Goal: Register for event/course

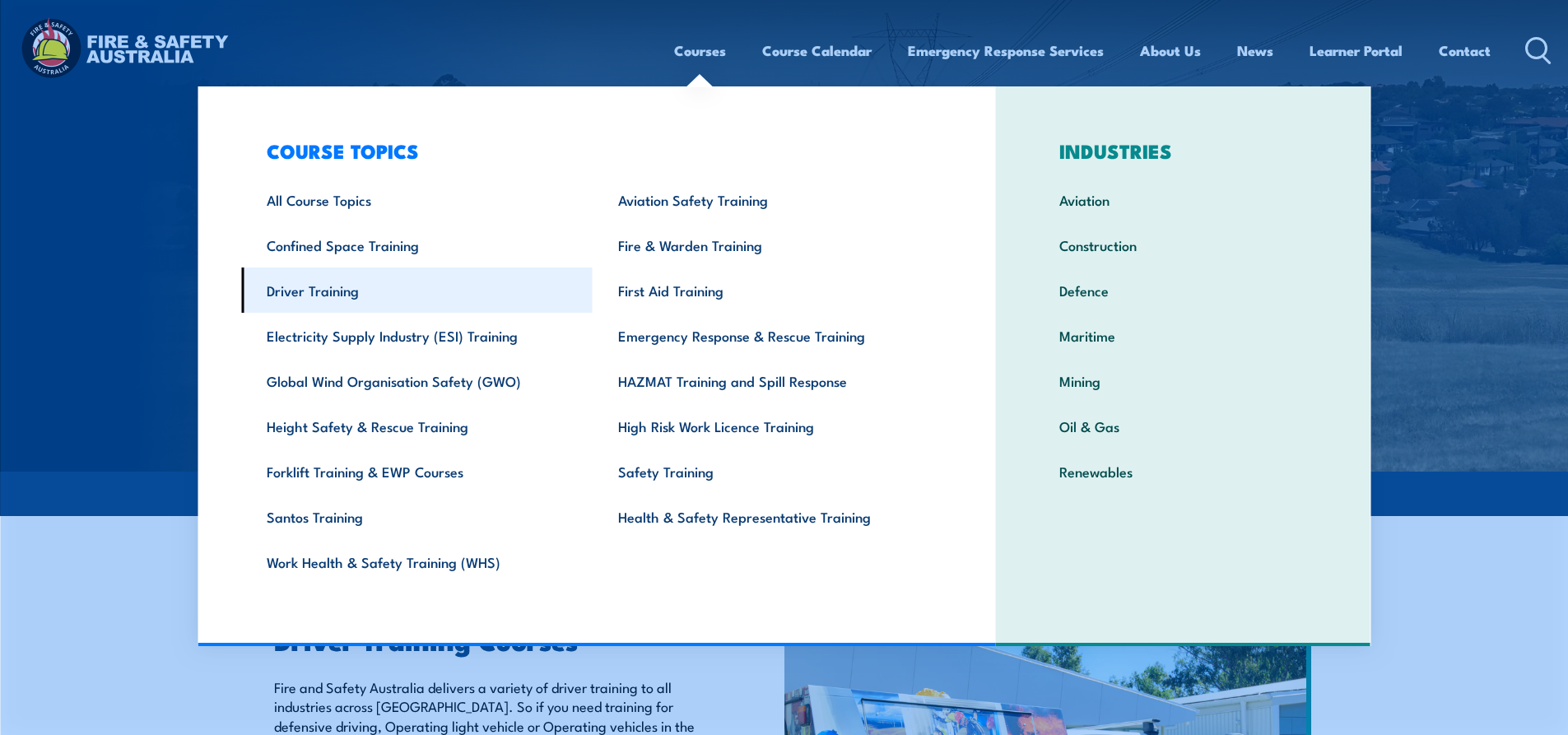
click at [270, 288] on link "Driver Training" at bounding box center [417, 290] width 352 height 45
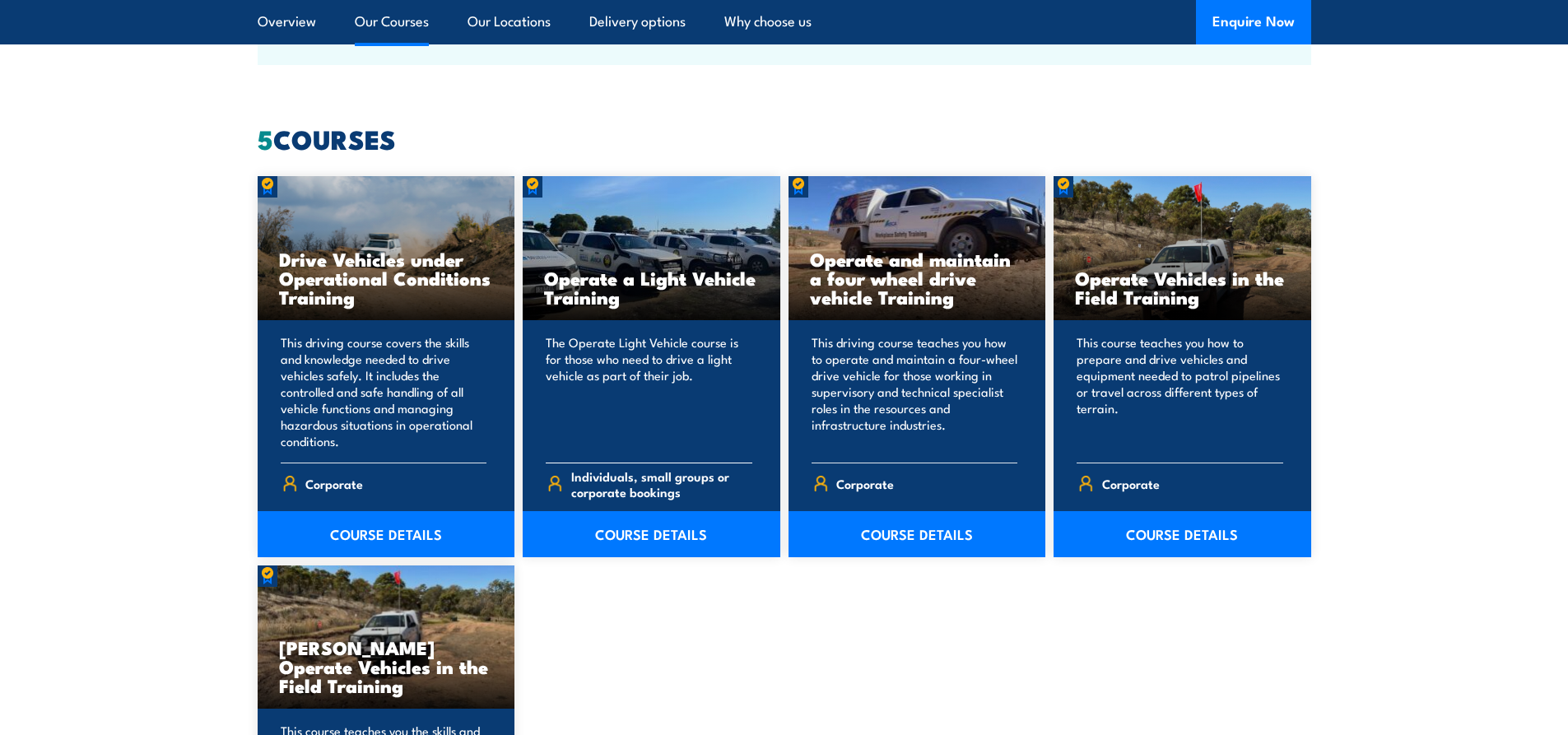
scroll to position [1318, 0]
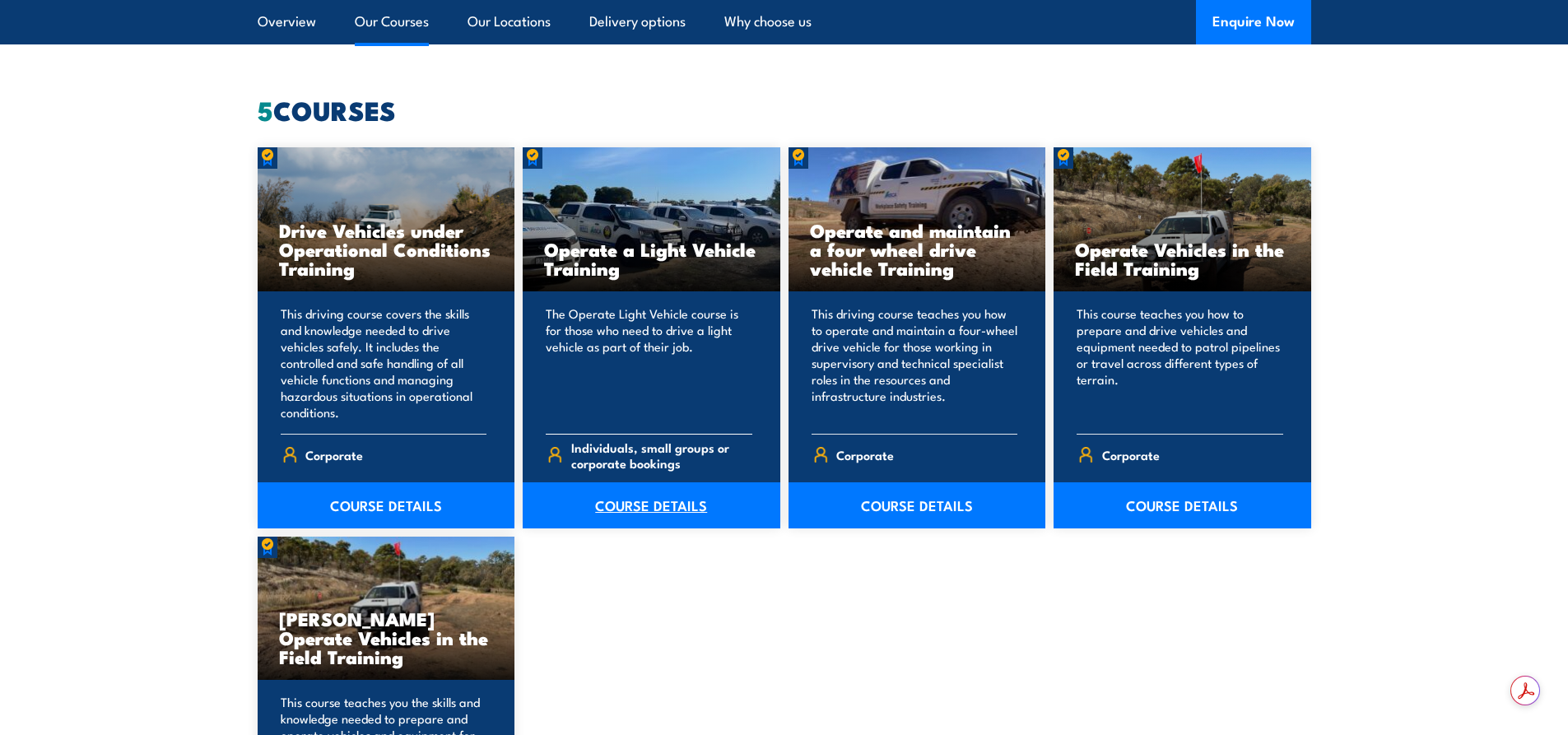
click at [638, 506] on link "COURSE DETAILS" at bounding box center [652, 505] width 258 height 46
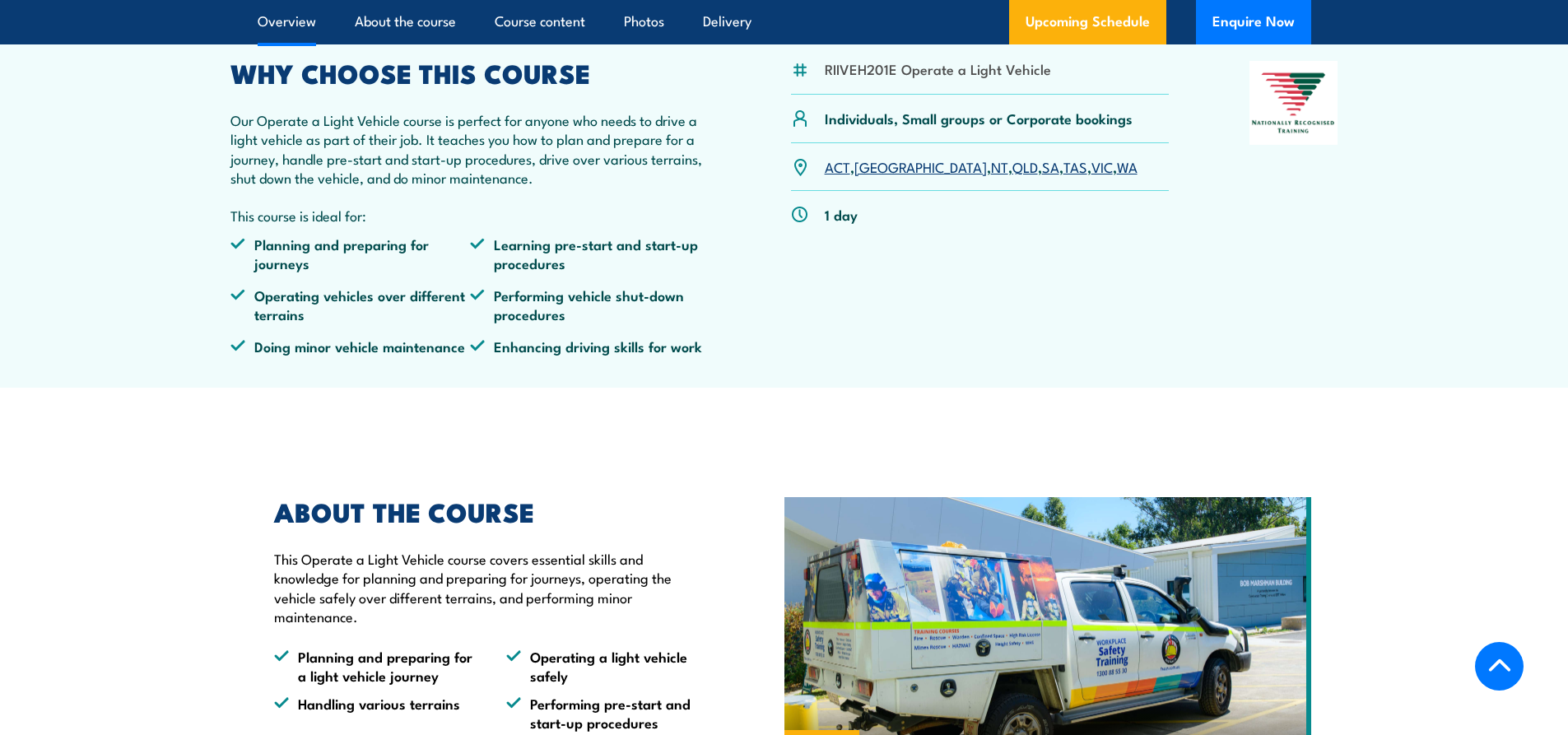
scroll to position [329, 0]
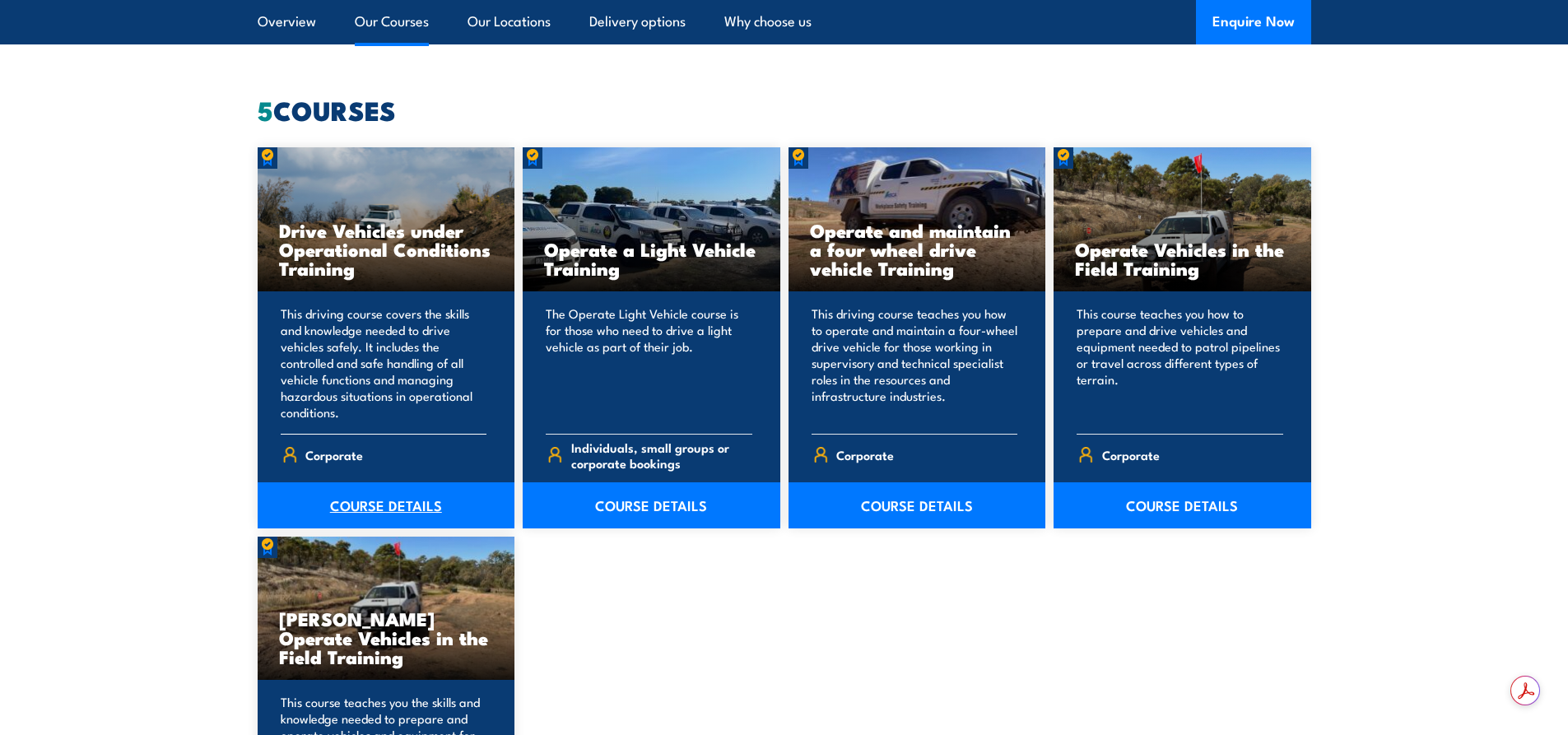
click at [359, 505] on link "COURSE DETAILS" at bounding box center [387, 505] width 258 height 46
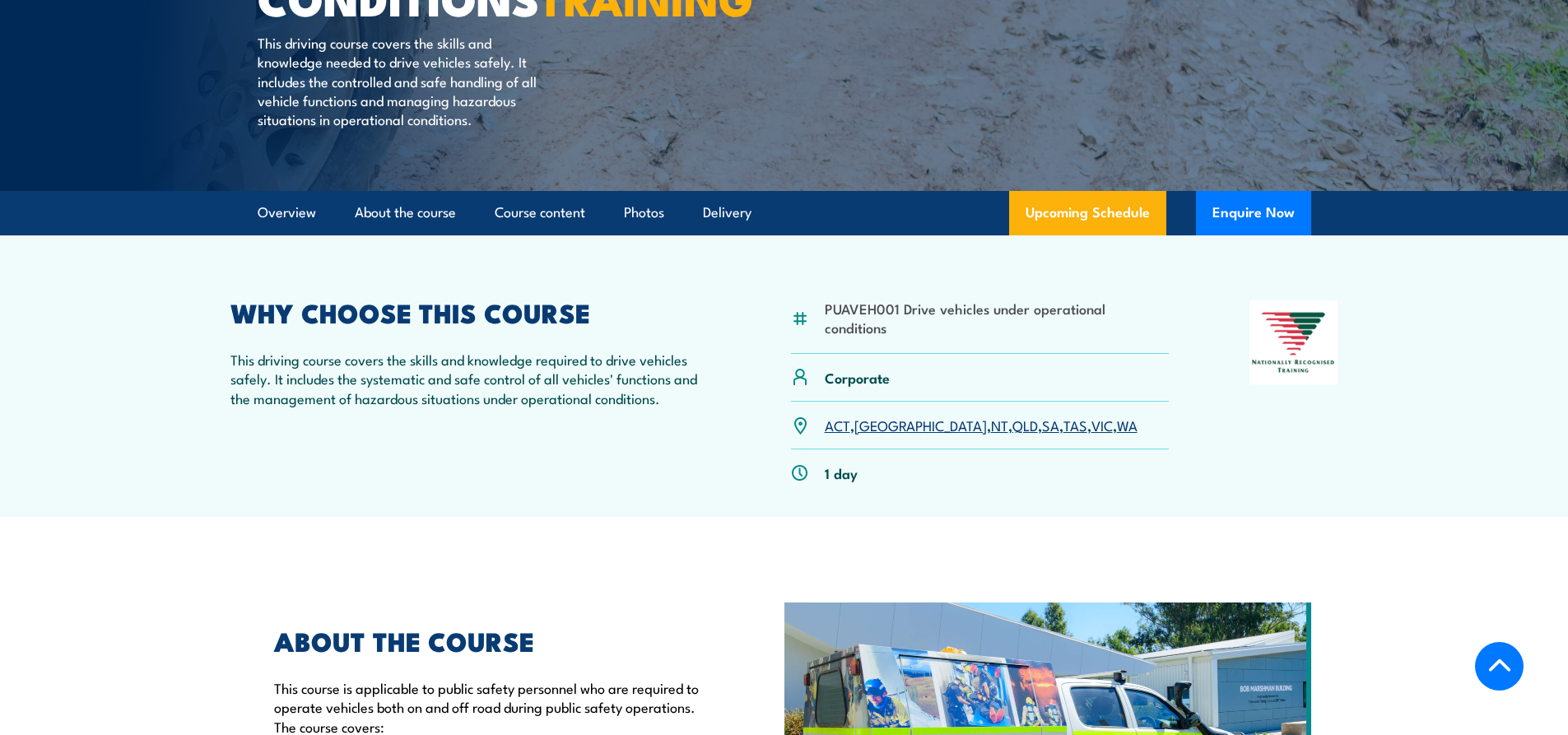
scroll to position [329, 0]
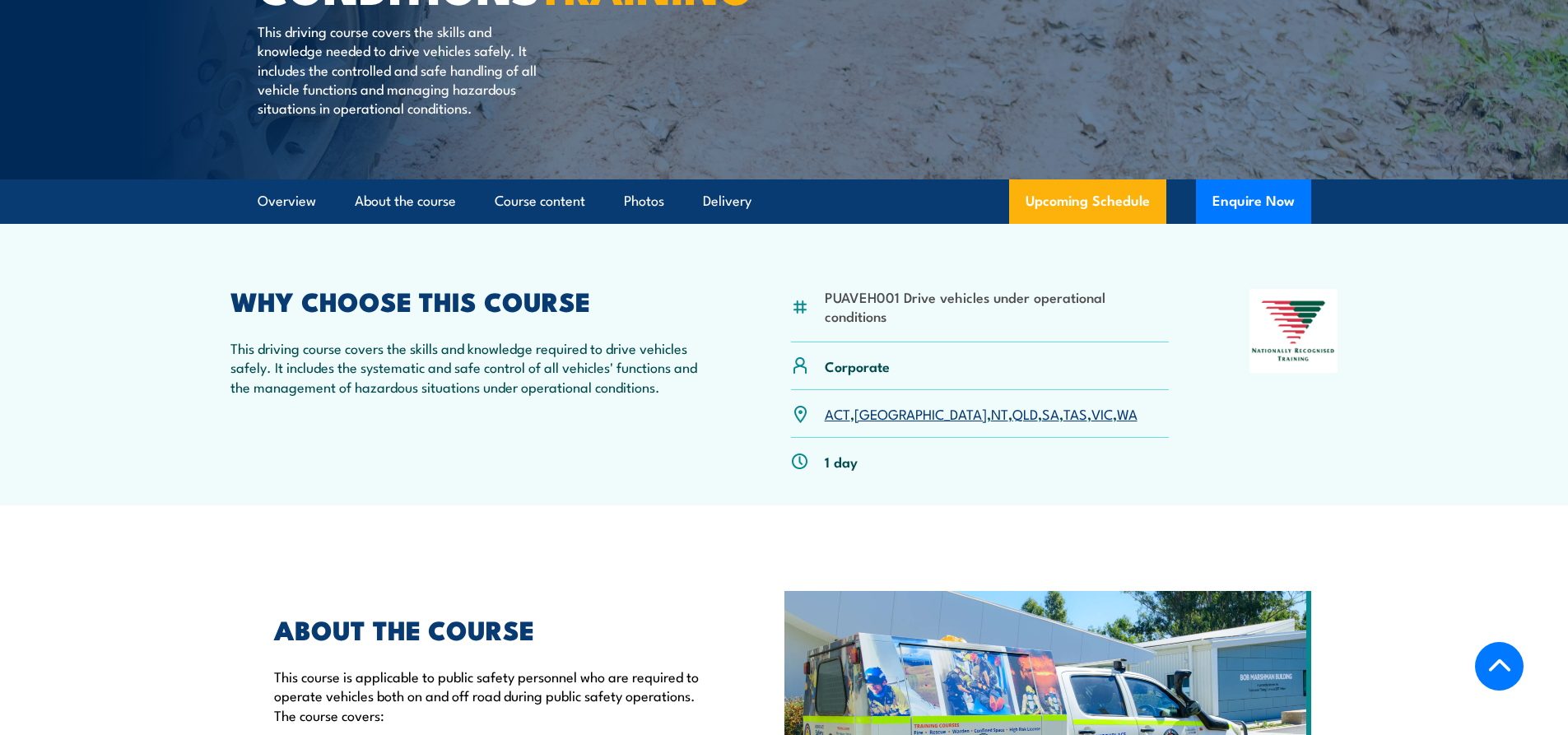
click at [878, 423] on link "[GEOGRAPHIC_DATA]" at bounding box center [921, 413] width 133 height 20
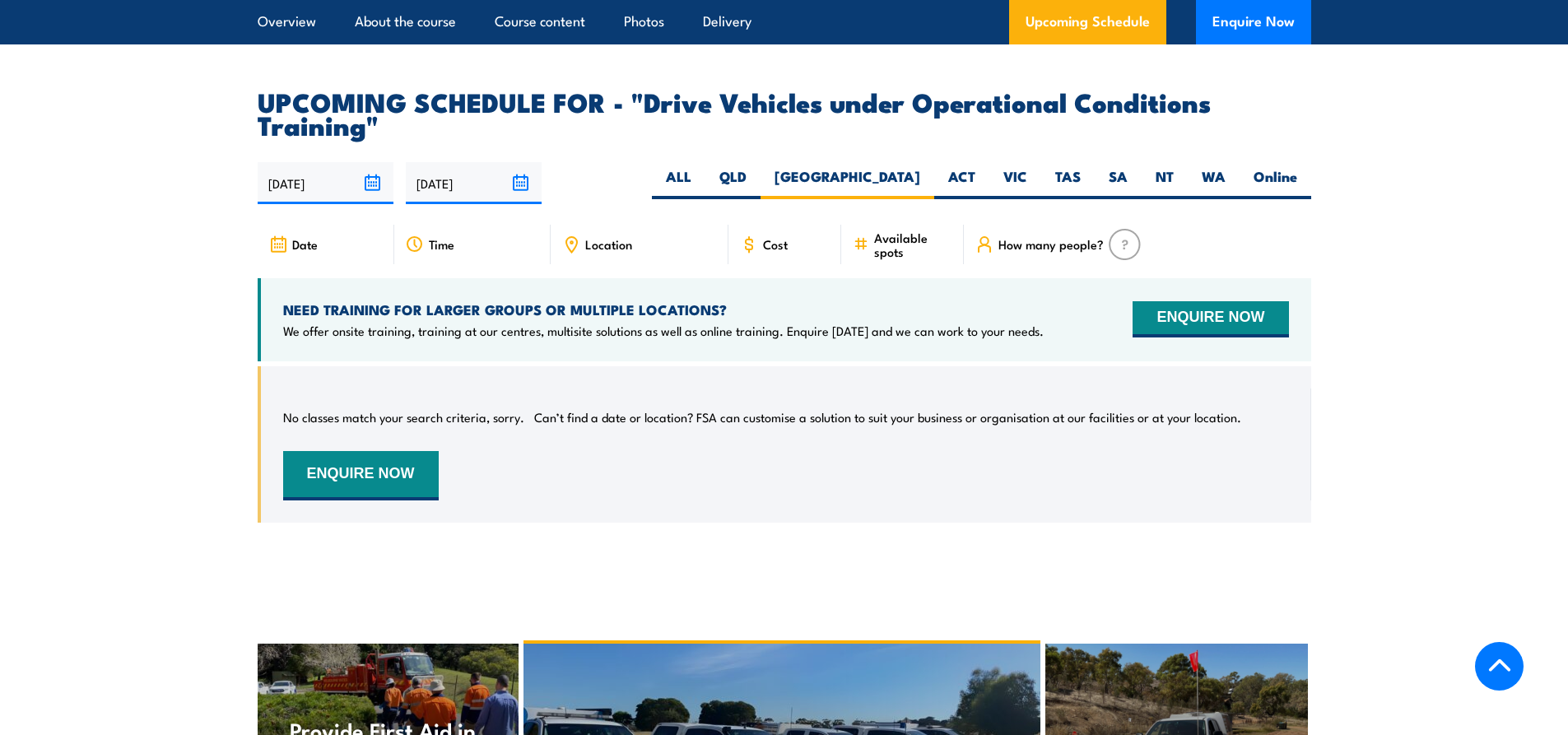
scroll to position [2191, 0]
